Goal: Task Accomplishment & Management: Use online tool/utility

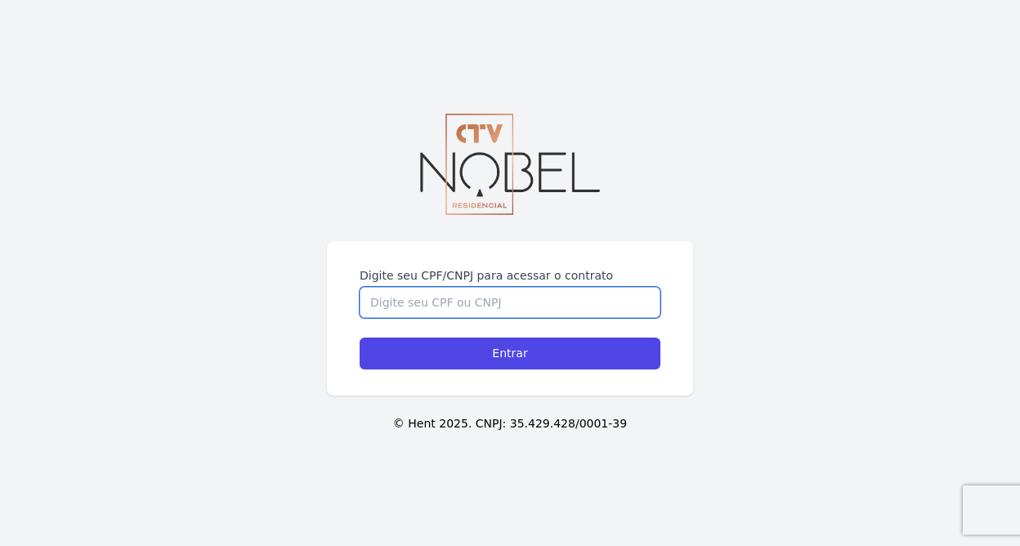
click at [605, 307] on input "Digite seu CPF/CNPJ para acessar o contrato" at bounding box center [510, 302] width 301 height 31
type input "14523470774"
click at [510, 353] on input "Entrar" at bounding box center [510, 354] width 301 height 32
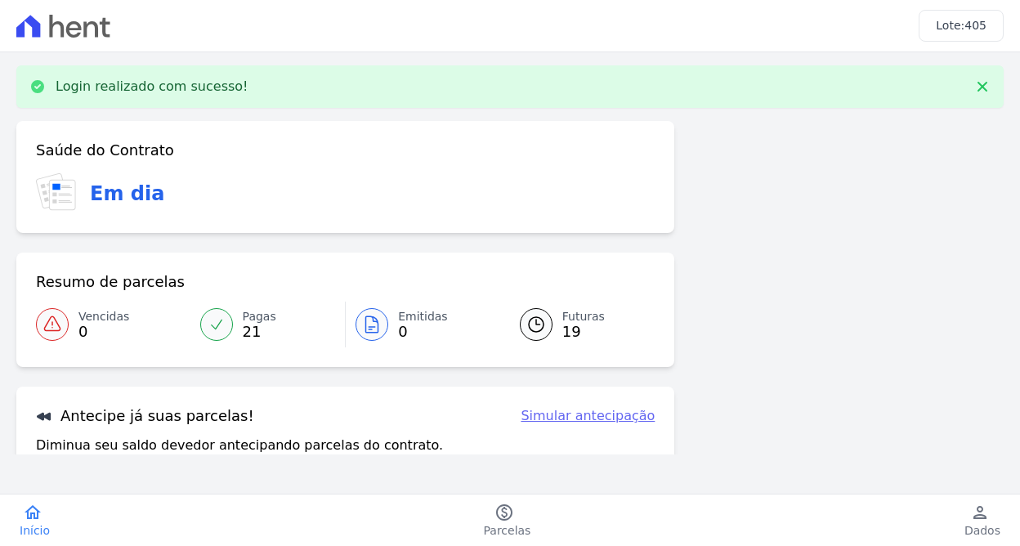
scroll to position [150, 0]
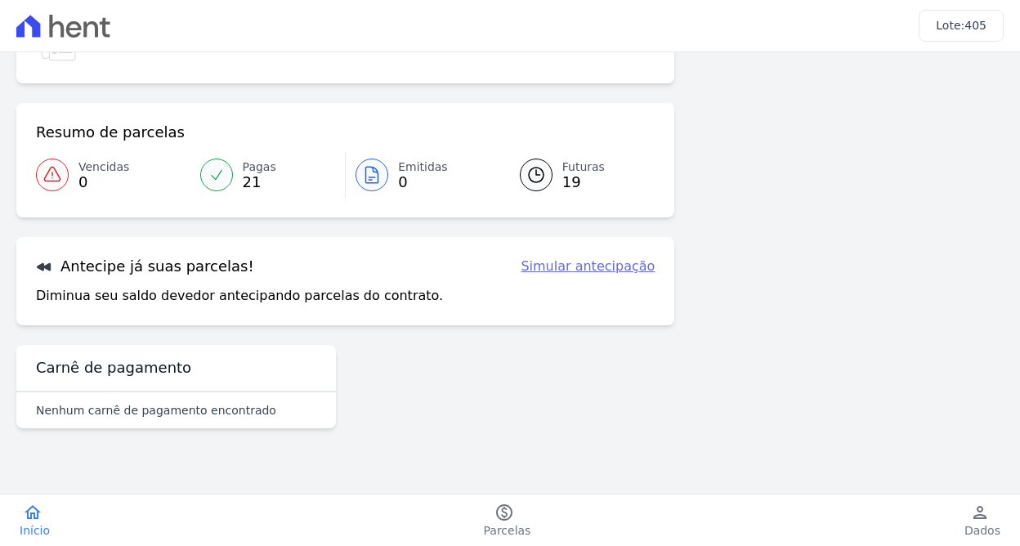
drag, startPoint x: 740, startPoint y: 280, endPoint x: 726, endPoint y: 387, distance: 107.2
click at [726, 387] on div "Saúde do Contrato Em dia Resumo de parcelas Vencidas 0 Pagas 21 Emitidas 0 Futu…" at bounding box center [509, 206] width 987 height 470
click at [271, 190] on div "Pagas 21" at bounding box center [260, 175] width 34 height 33
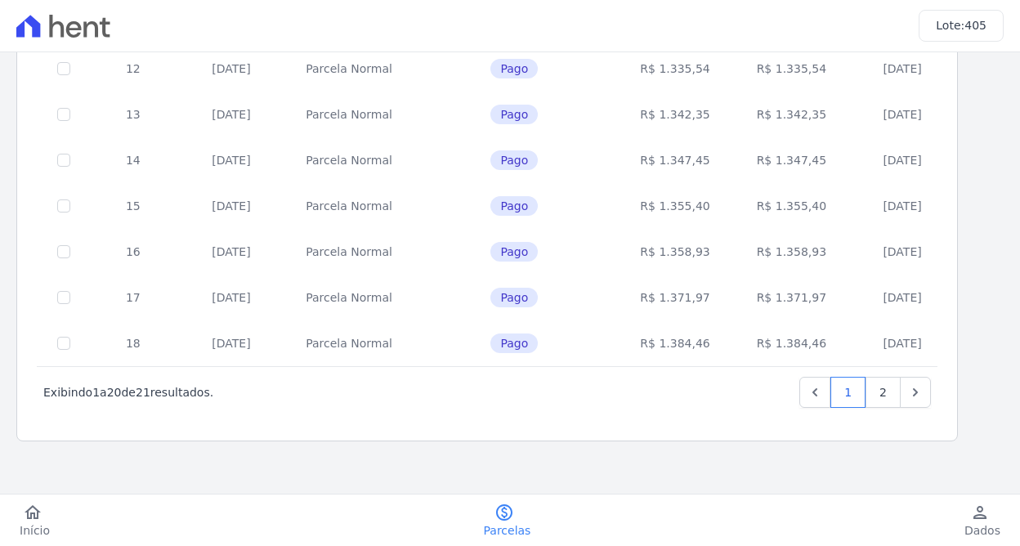
scroll to position [779, 0]
click at [874, 389] on link "2" at bounding box center [883, 392] width 35 height 31
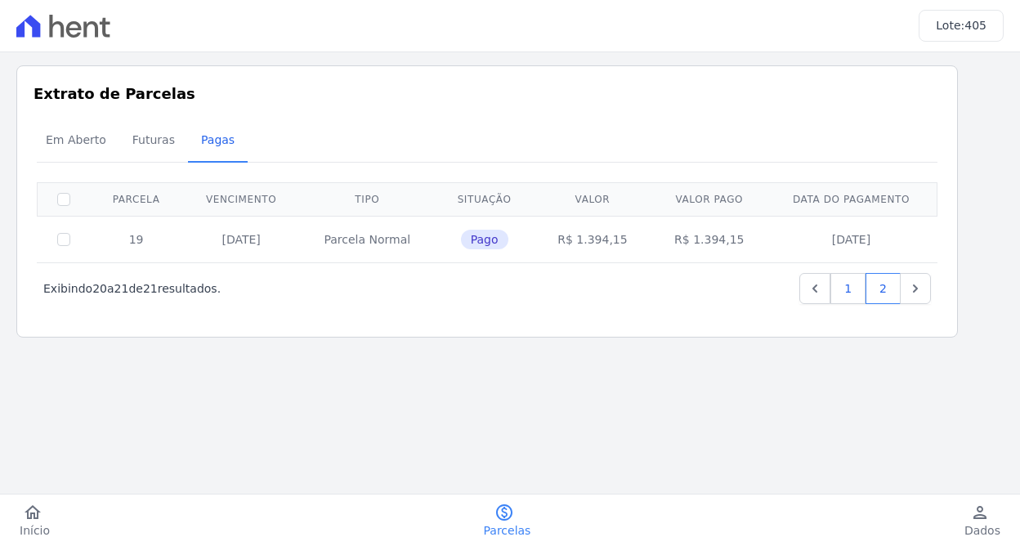
click at [850, 290] on link "1" at bounding box center [848, 288] width 35 height 31
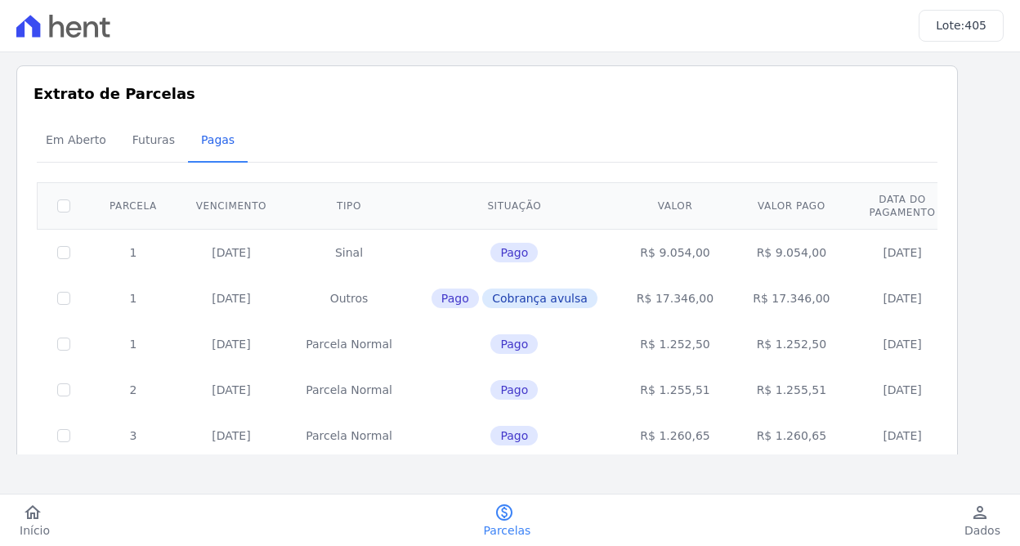
click at [347, 359] on td "Parcela Normal" at bounding box center [349, 344] width 126 height 46
click at [152, 143] on span "Futuras" at bounding box center [154, 139] width 62 height 33
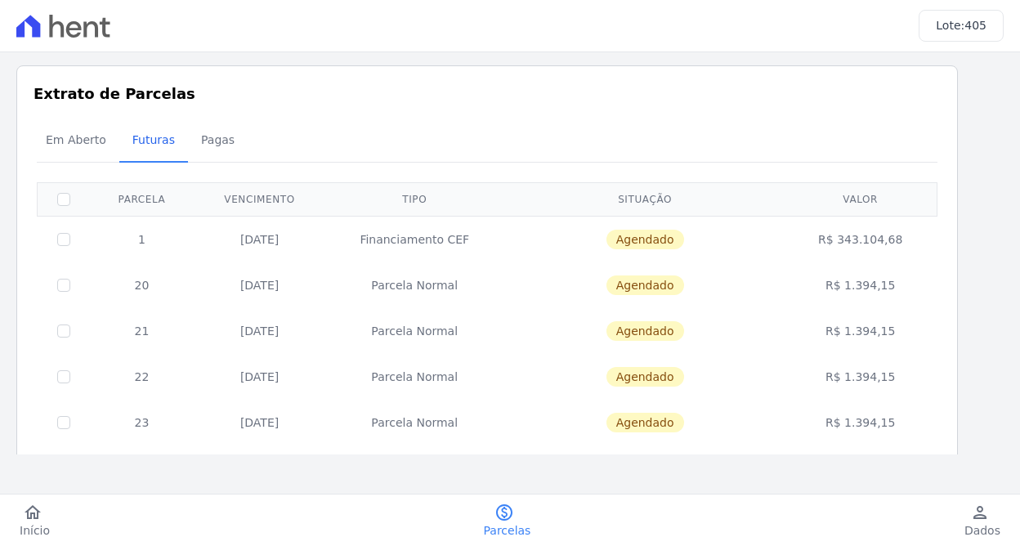
drag, startPoint x: 822, startPoint y: 239, endPoint x: 914, endPoint y: 232, distance: 91.8
click at [914, 232] on td "R$ 343.104,68" at bounding box center [860, 239] width 149 height 47
click at [94, 141] on span "Em Aberto" at bounding box center [76, 139] width 80 height 33
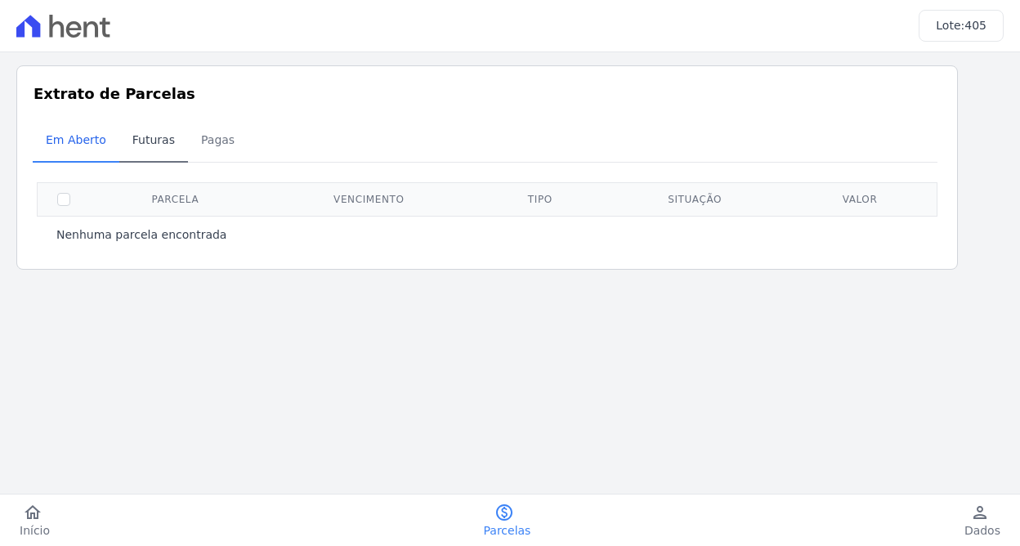
click at [148, 142] on span "Futuras" at bounding box center [154, 139] width 62 height 33
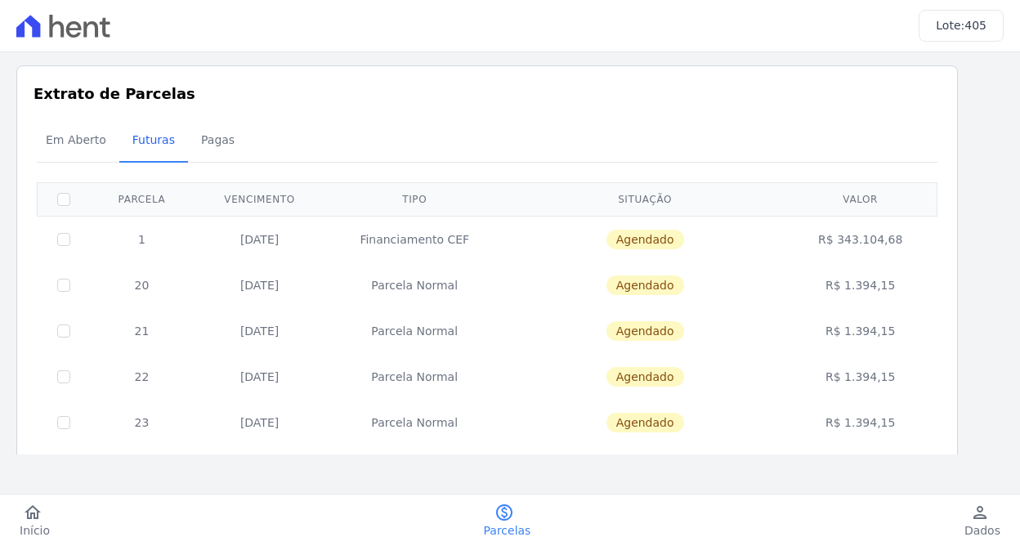
click at [60, 201] on input "checkbox" at bounding box center [63, 199] width 13 height 13
checkbox input "true"
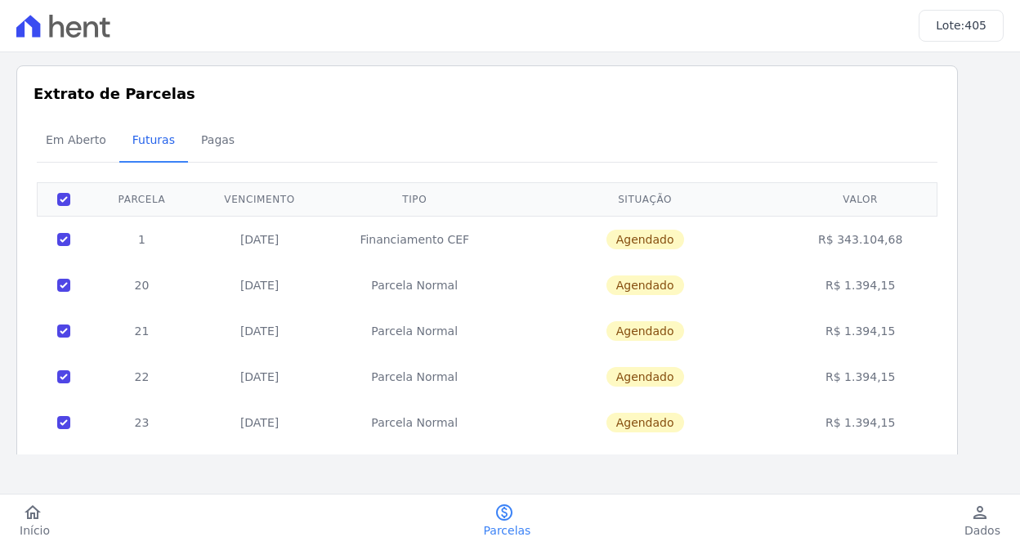
checkbox input "true"
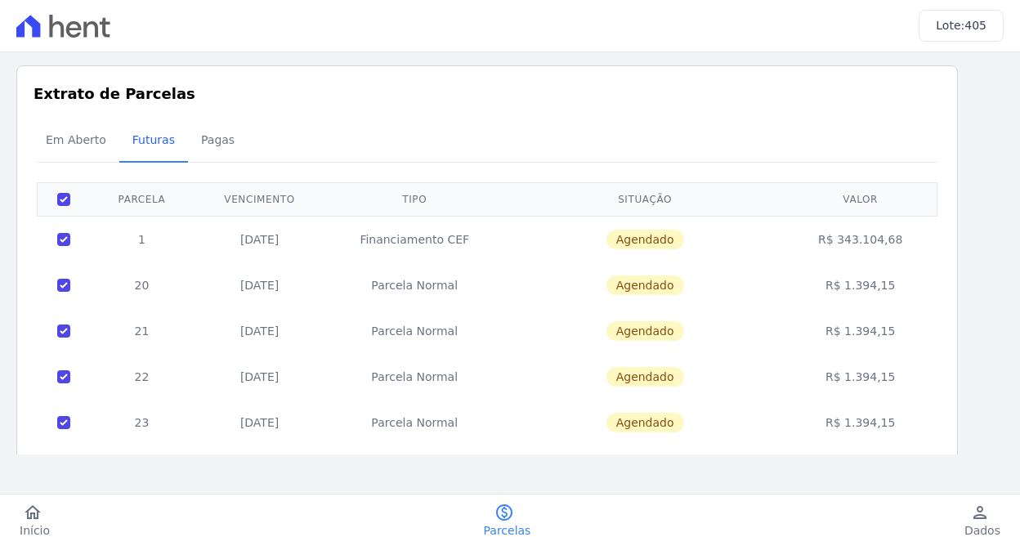
checkbox input "true"
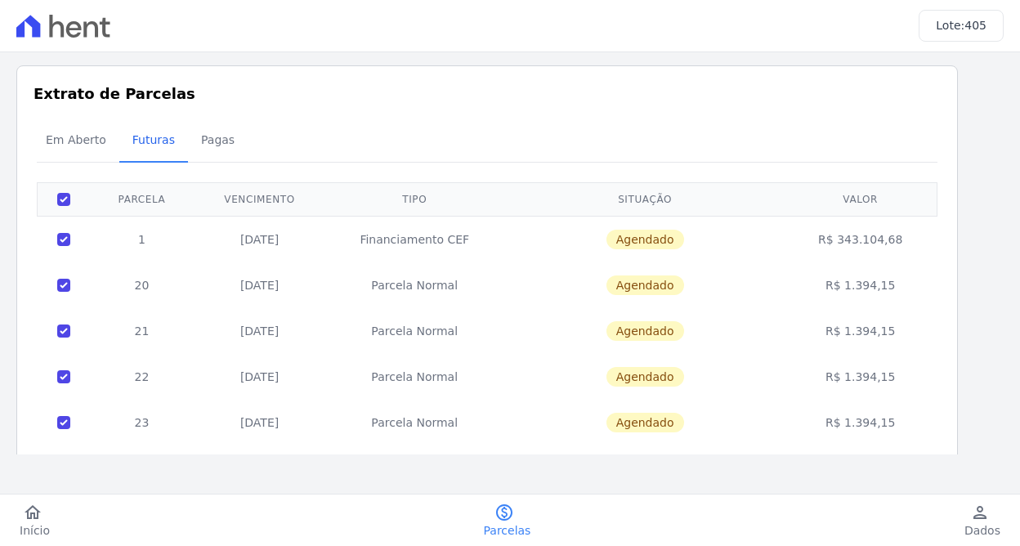
checkbox input "true"
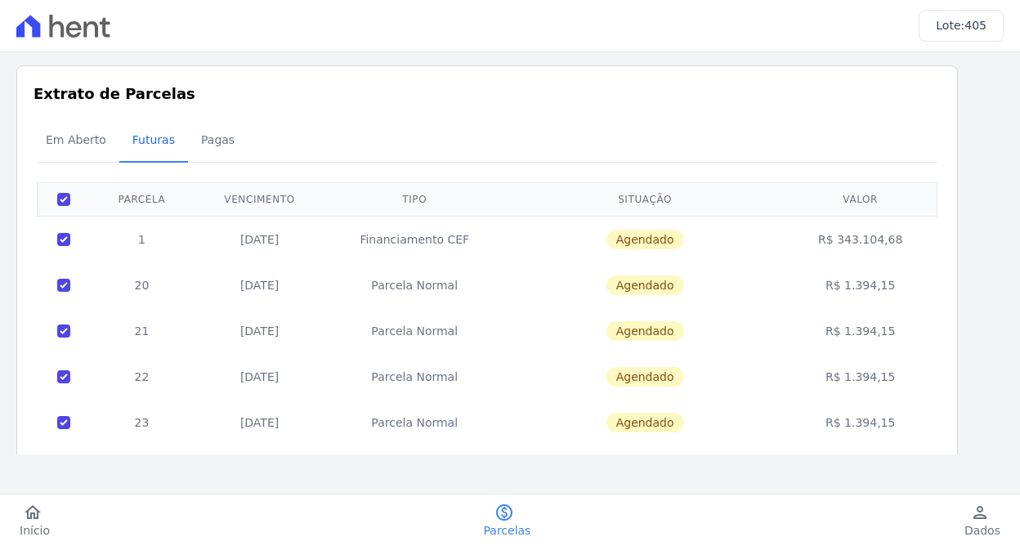
checkbox input "true"
click at [62, 198] on input "checkbox" at bounding box center [63, 199] width 13 height 13
checkbox input "false"
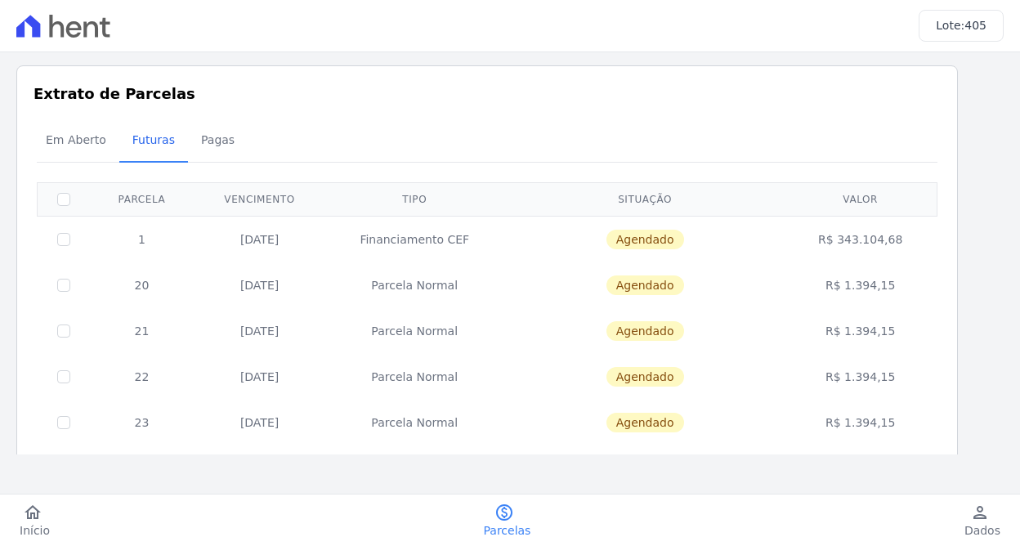
checkbox input "false"
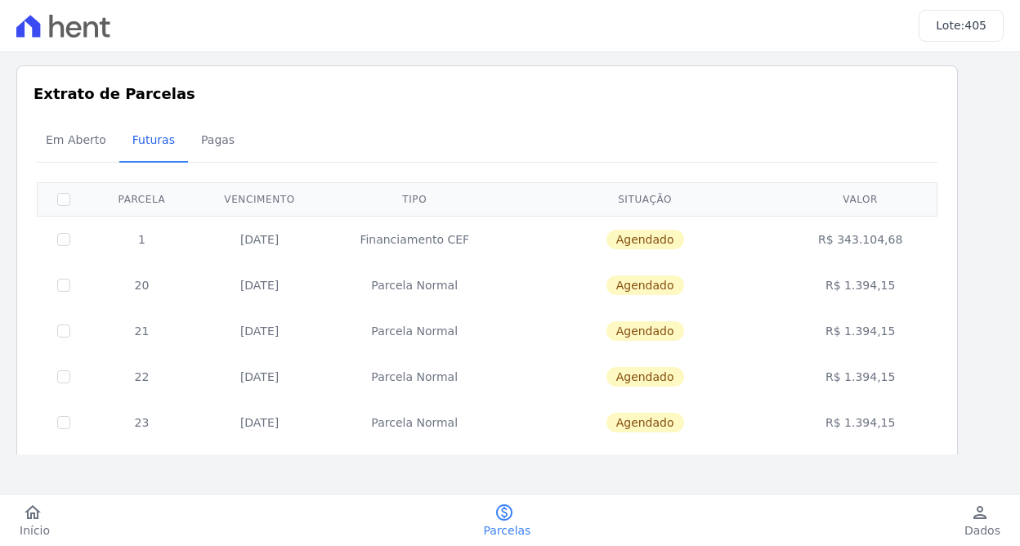
checkbox input "false"
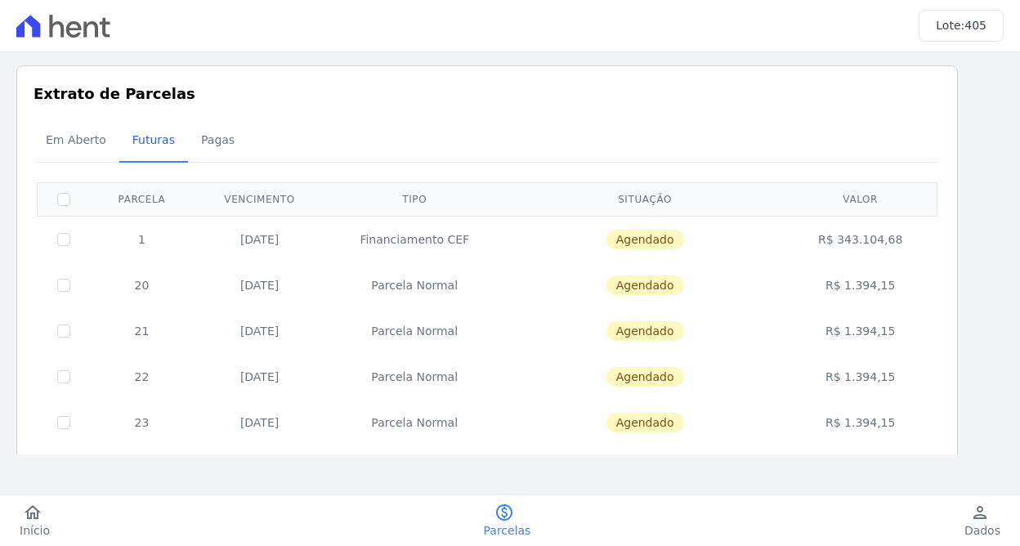
checkbox input "false"
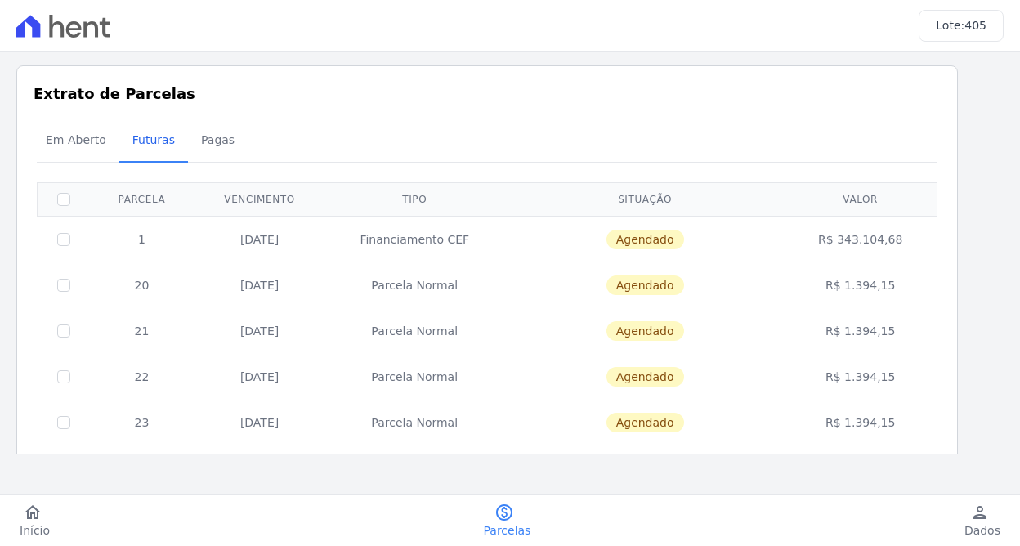
checkbox input "false"
click at [60, 289] on input "checkbox" at bounding box center [63, 285] width 13 height 13
checkbox input "true"
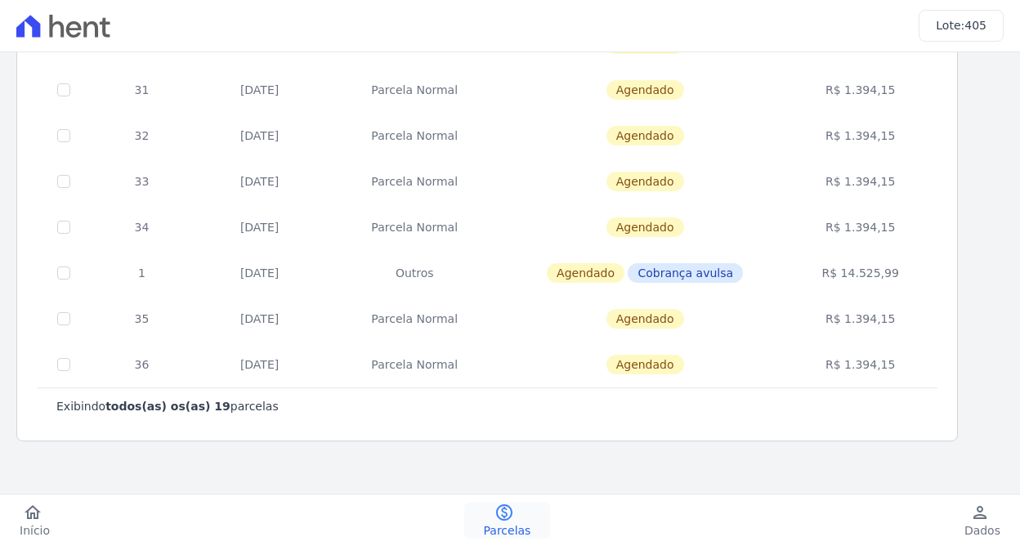
scroll to position [699, 0]
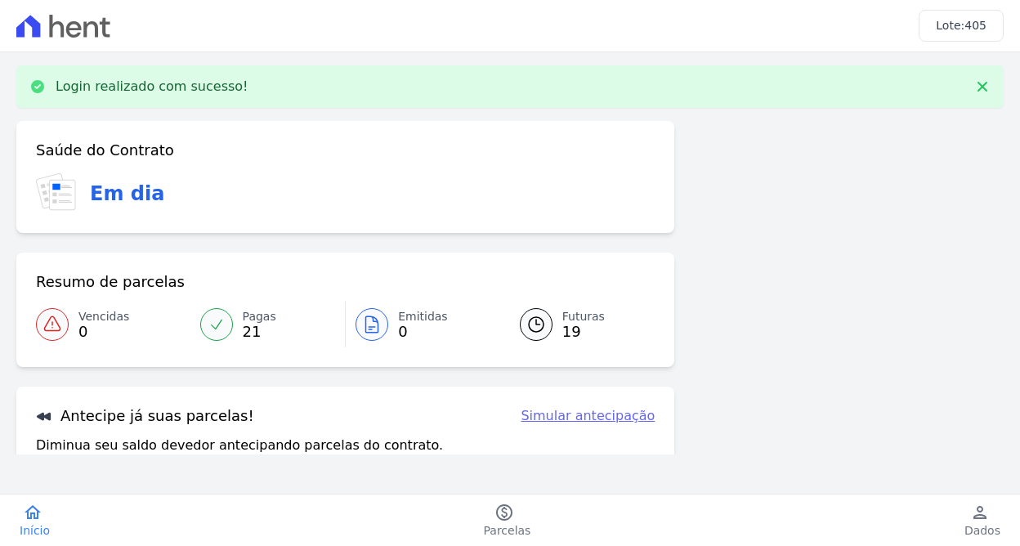
click at [592, 420] on link "Simular antecipação" at bounding box center [588, 416] width 134 height 20
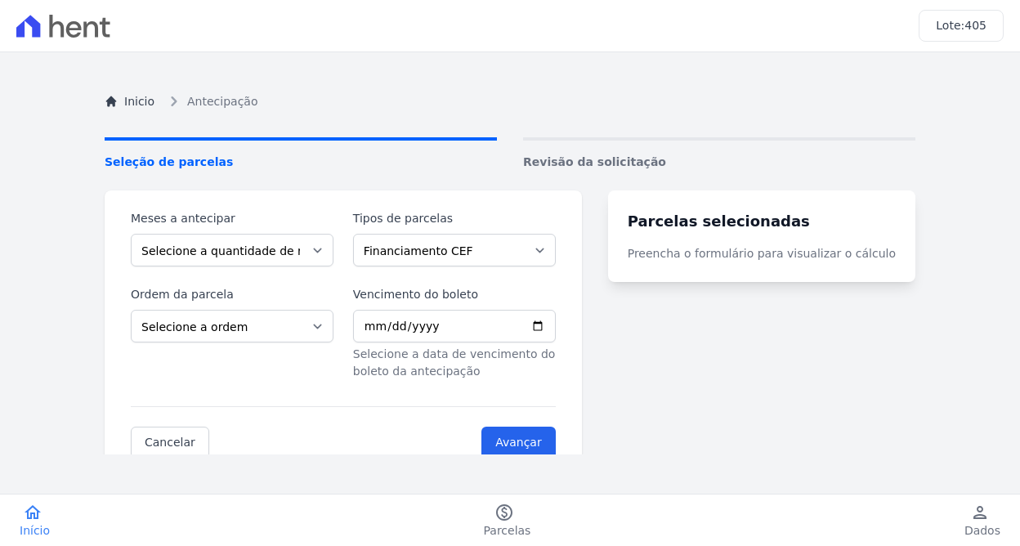
click at [787, 320] on turbo-frame "Parcelas selecionadas Preencha o formulário para visualizar o cálculo" at bounding box center [761, 334] width 307 height 288
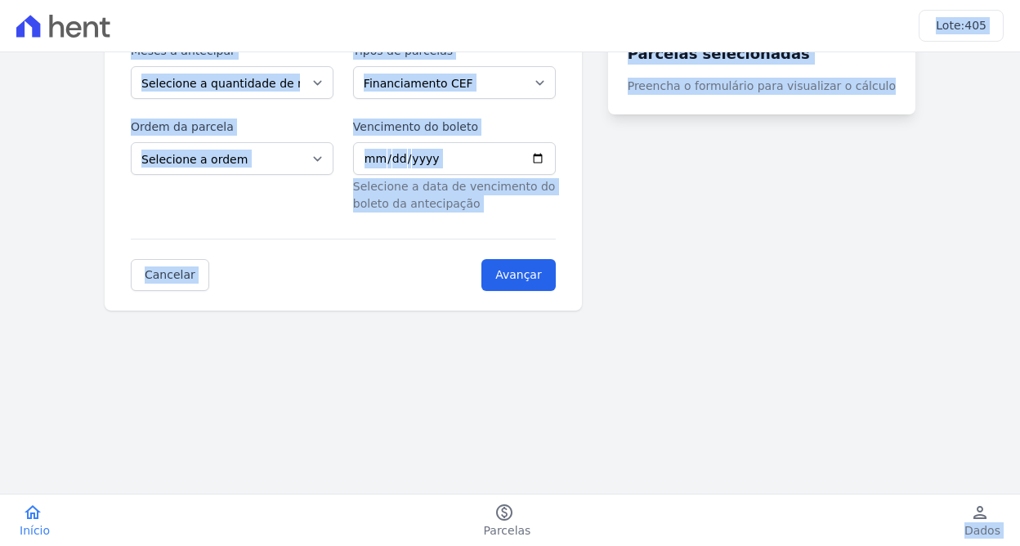
scroll to position [170, 0]
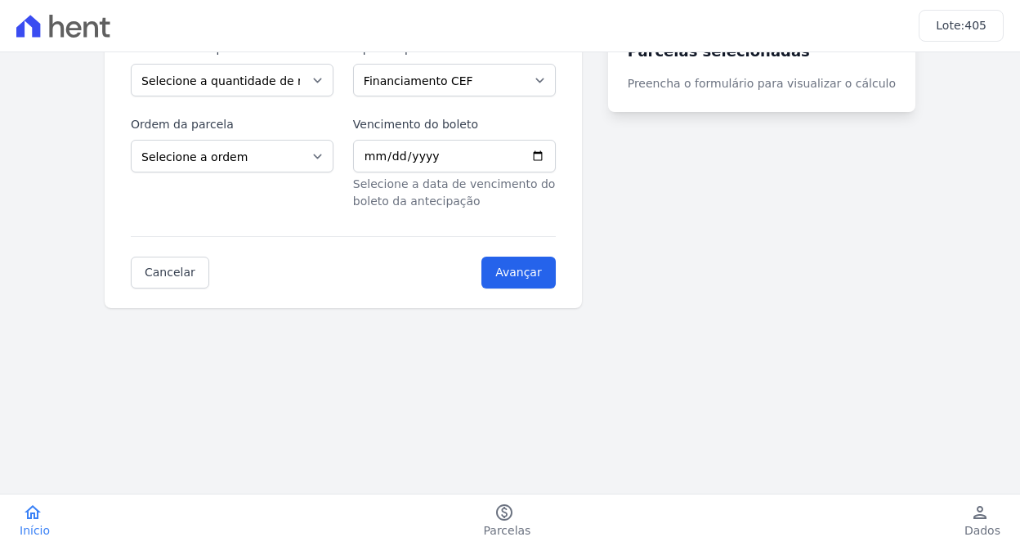
drag, startPoint x: 790, startPoint y: 360, endPoint x: 794, endPoint y: 232, distance: 127.6
click at [794, 232] on turbo-frame "Parcelas selecionadas Preencha o formulário para visualizar o cálculo" at bounding box center [761, 164] width 307 height 288
select select "5"
select select "standard"
select select "beginning"
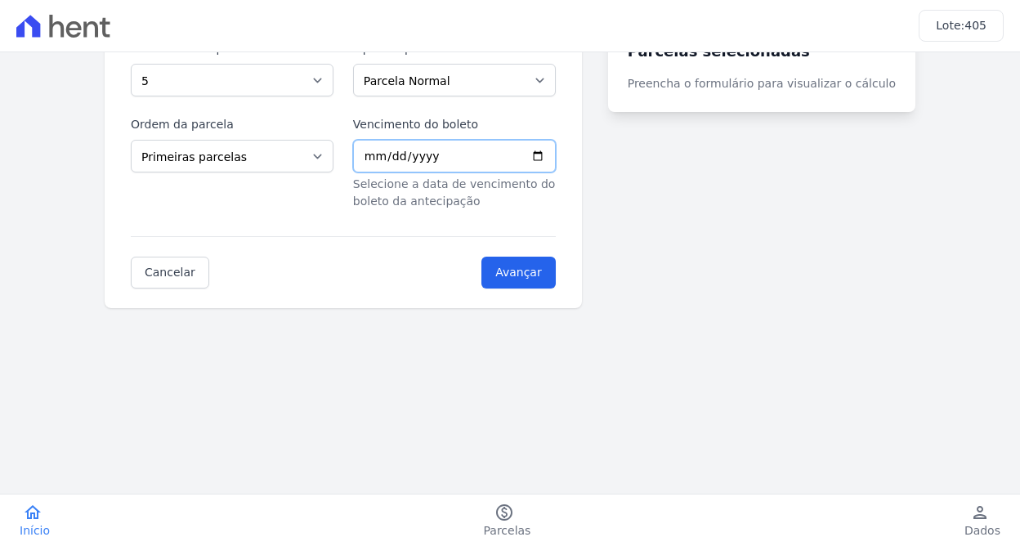
click at [373, 161] on input "Vencimento do boleto" at bounding box center [454, 156] width 203 height 33
click at [319, 208] on div "Ordem da parcela Selecione a ordem Últimas parcelas Primeiras parcelas" at bounding box center [232, 163] width 203 height 94
drag, startPoint x: 284, startPoint y: 332, endPoint x: 309, endPoint y: 74, distance: 258.7
click at [291, 58] on div "Inicio Antecipação Seleção de parcelas Revisão da solicitação Meses a antecipar…" at bounding box center [510, 168] width 837 height 546
click at [395, 169] on input "Vencimento do boleto" at bounding box center [454, 156] width 203 height 33
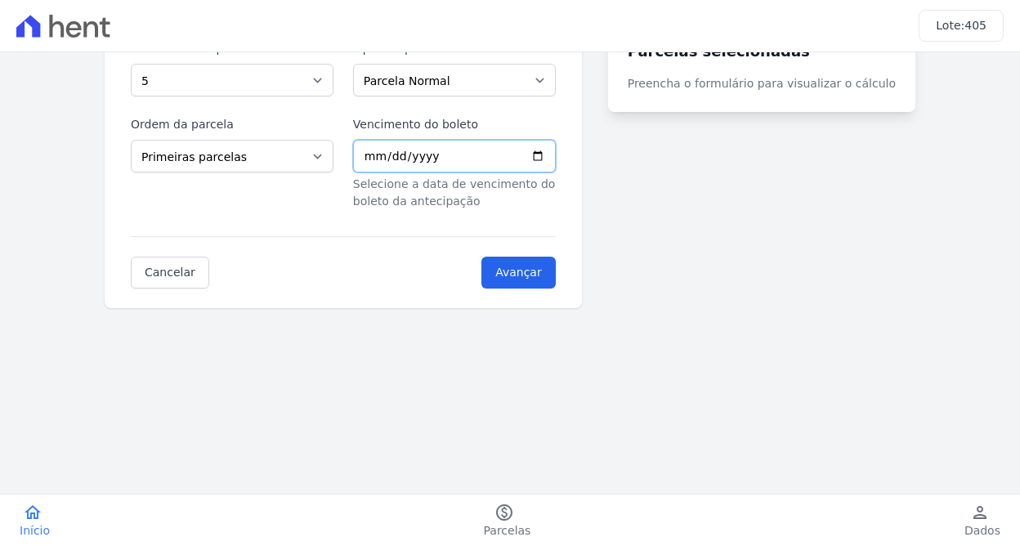
click at [386, 156] on input "Vencimento do boleto" at bounding box center [454, 156] width 203 height 33
type input "[DATE]"
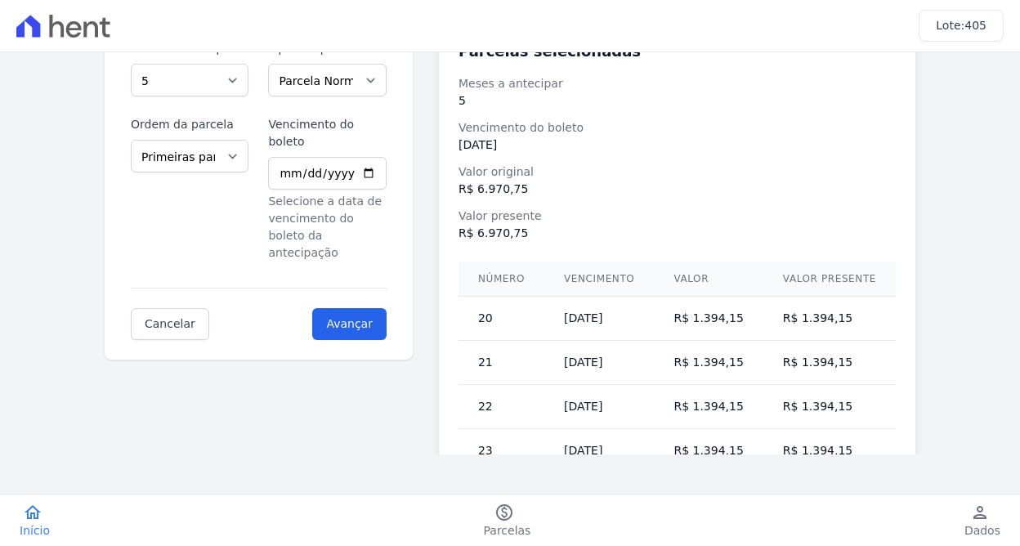
click at [292, 351] on div "Meses a antecipar Selecione a quantidade de meses a antecipar 1 2 3 4 5 6 7 8 9…" at bounding box center [510, 278] width 811 height 516
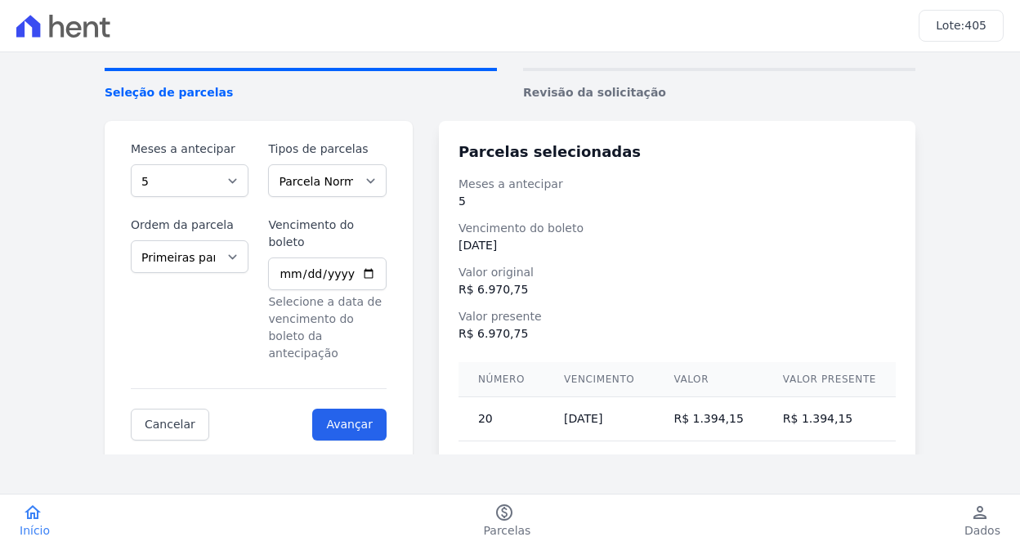
scroll to position [77, 0]
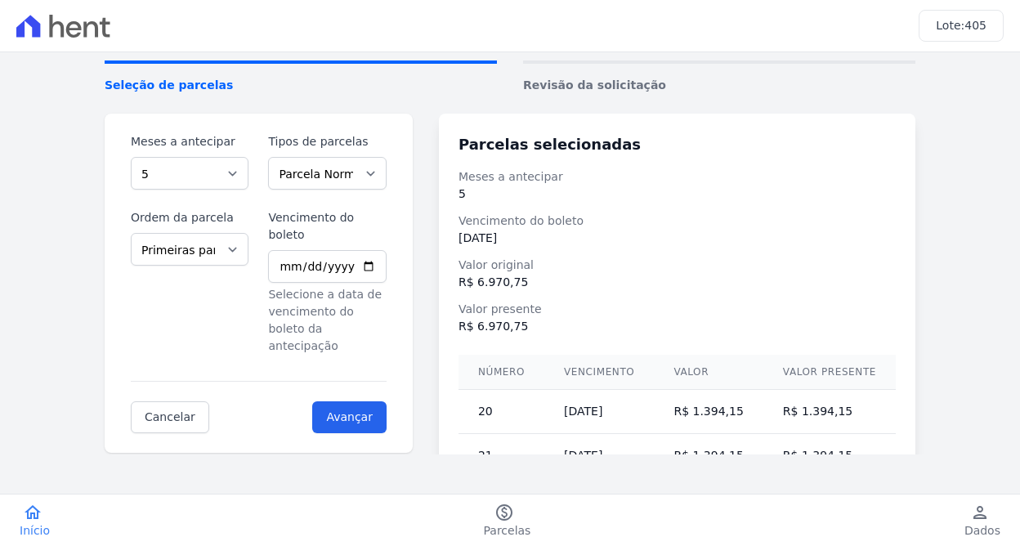
click at [658, 68] on link "Revisão da solicitação" at bounding box center [719, 77] width 392 height 34
click at [368, 401] on input "Avançar" at bounding box center [349, 417] width 74 height 32
